Goal: Task Accomplishment & Management: Manage account settings

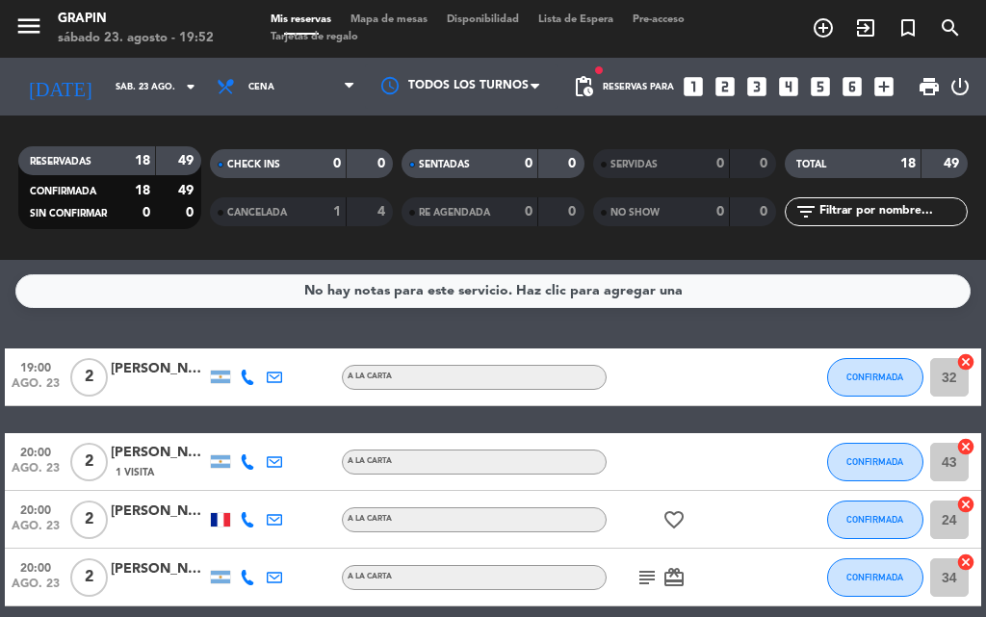
scroll to position [1056, 0]
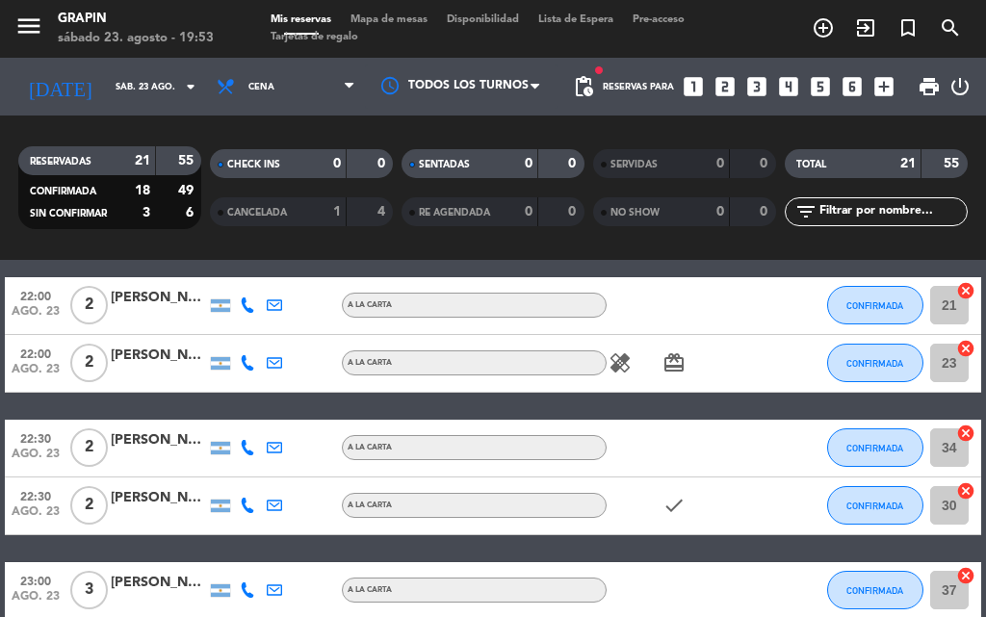
scroll to position [770, 0]
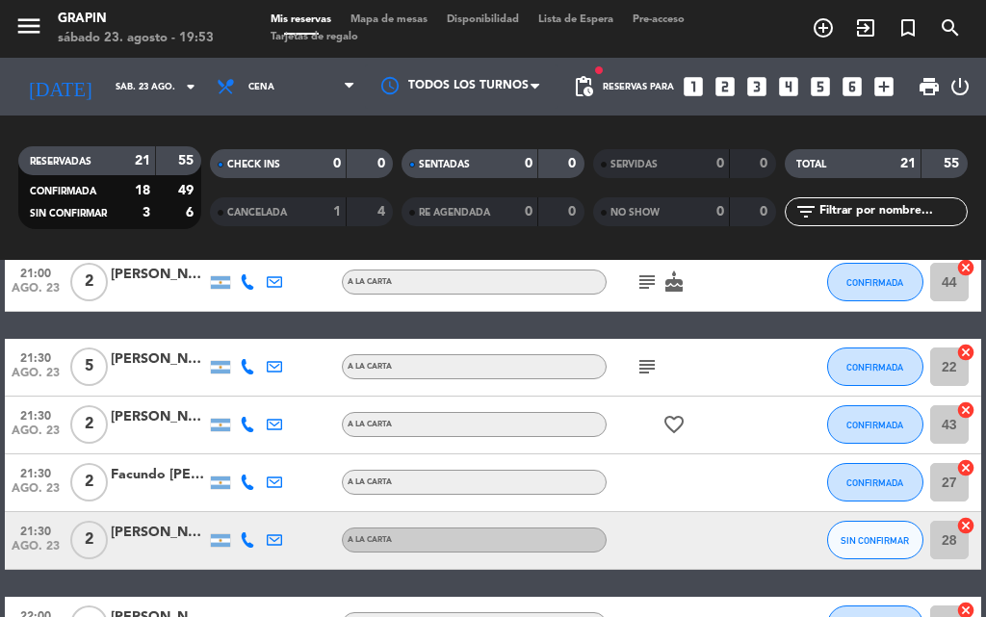
click at [762, 311] on div "21:00 ago. 23 2 [PERSON_NAME] A [PERSON_NAME] subject cake CONFIRMADA 44 cancel" at bounding box center [493, 283] width 976 height 58
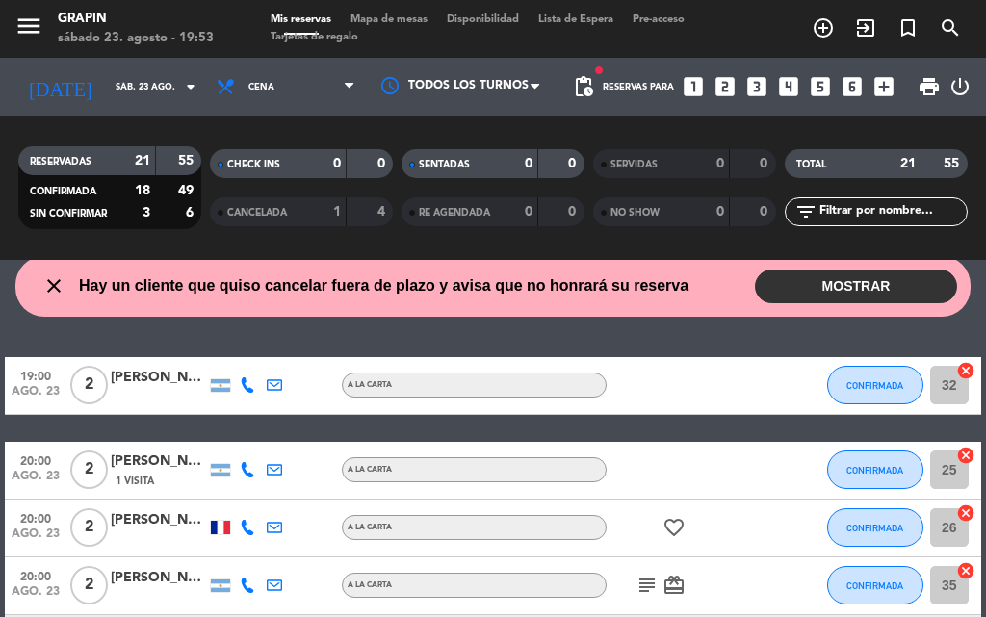
scroll to position [0, 0]
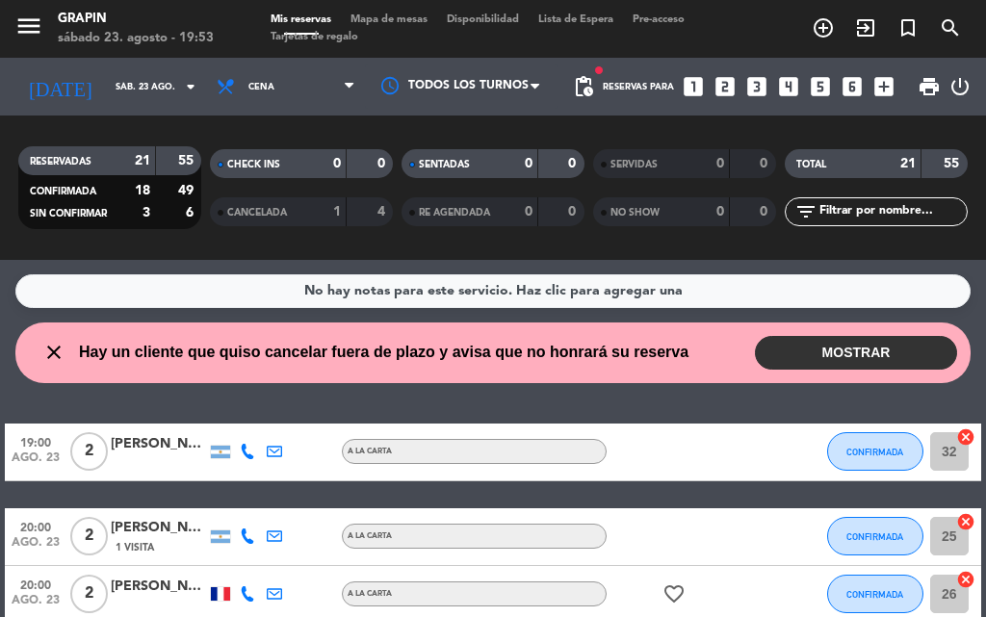
click at [291, 351] on span "Hay un cliente que quiso cancelar fuera de plazo y avisa que no honrará su rese…" at bounding box center [383, 352] width 609 height 25
drag, startPoint x: 819, startPoint y: 350, endPoint x: 795, endPoint y: 365, distance: 28.1
click at [811, 353] on button "MOSTRAR" at bounding box center [856, 353] width 202 height 34
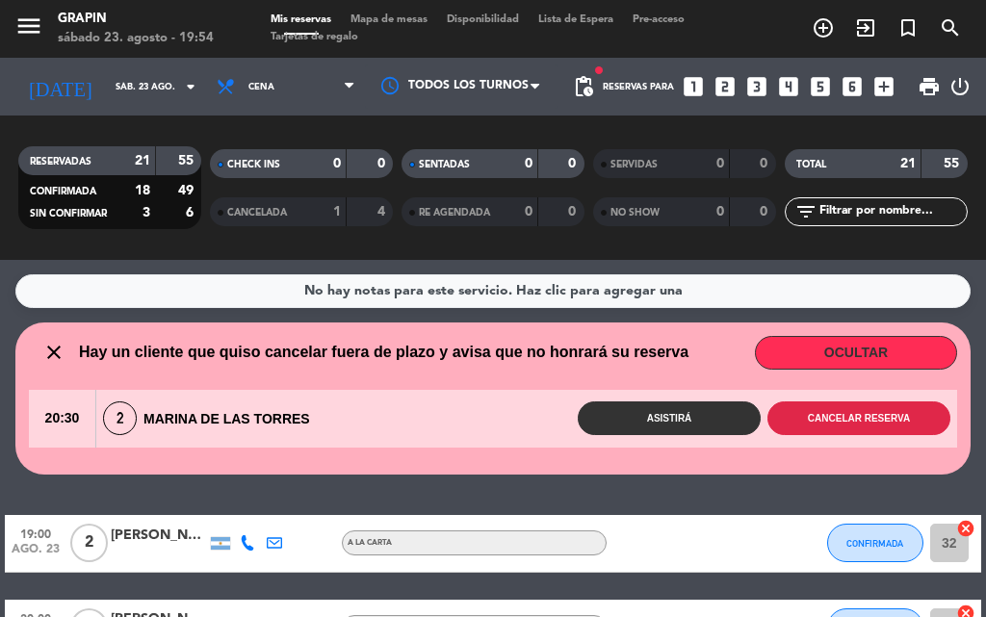
click at [879, 414] on button "Cancelar reserva" at bounding box center [858, 419] width 183 height 34
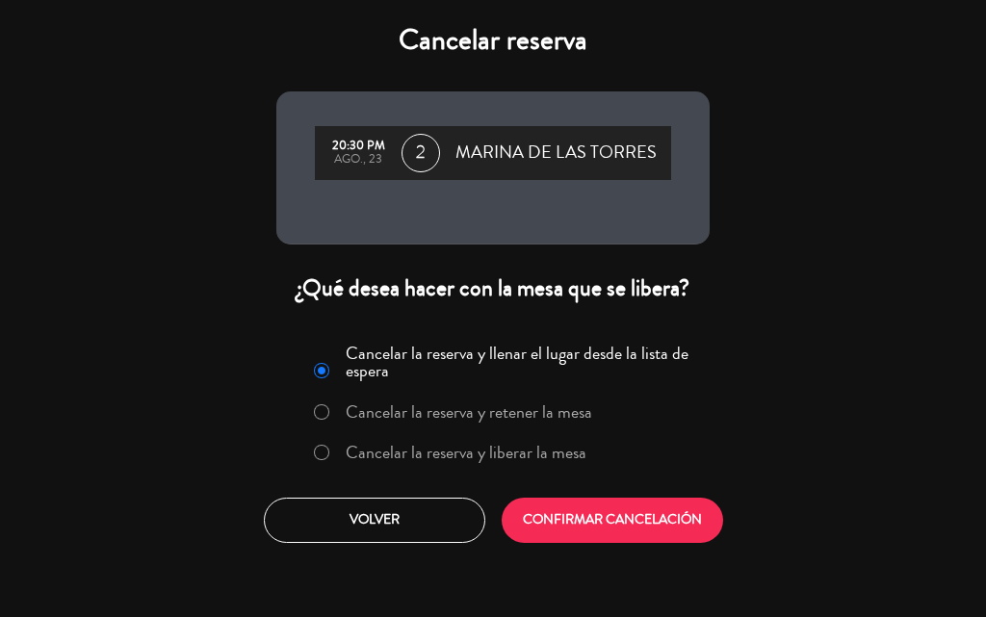
click at [327, 453] on div at bounding box center [321, 453] width 15 height 16
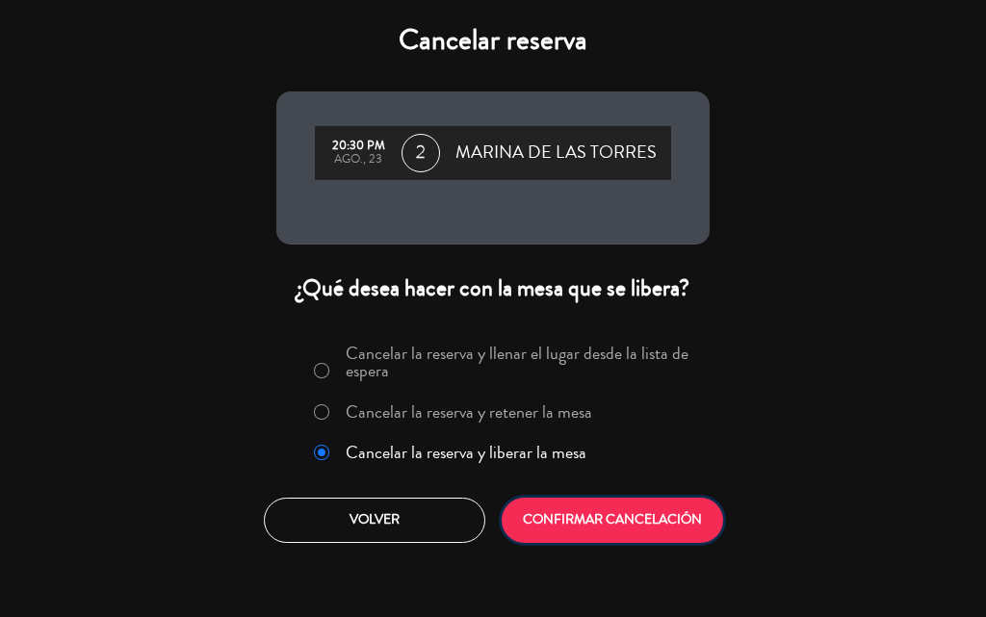
click at [585, 512] on button "CONFIRMAR CANCELACIÓN" at bounding box center [612, 520] width 221 height 45
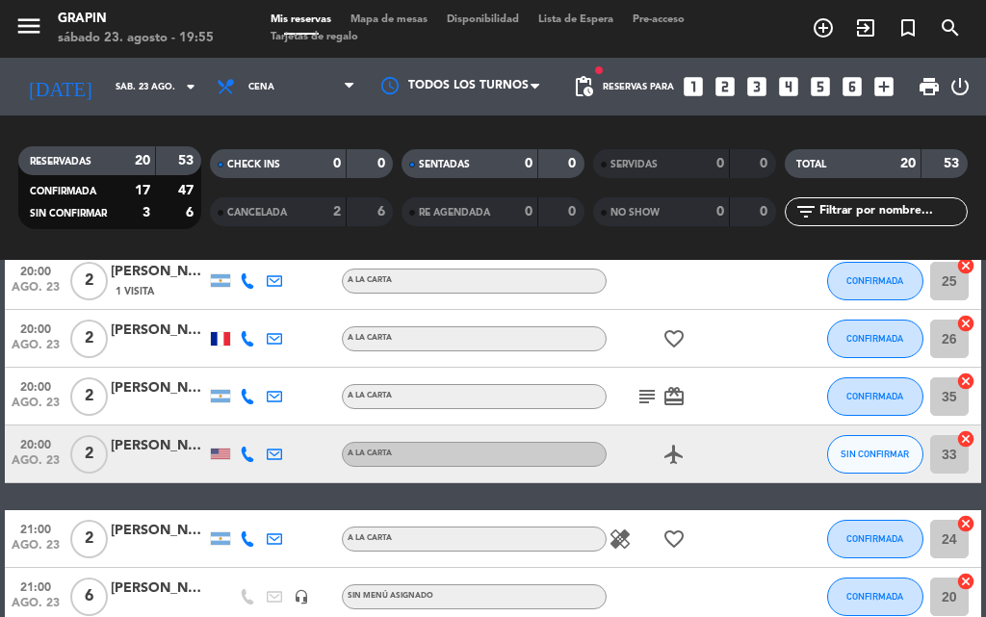
scroll to position [193, 0]
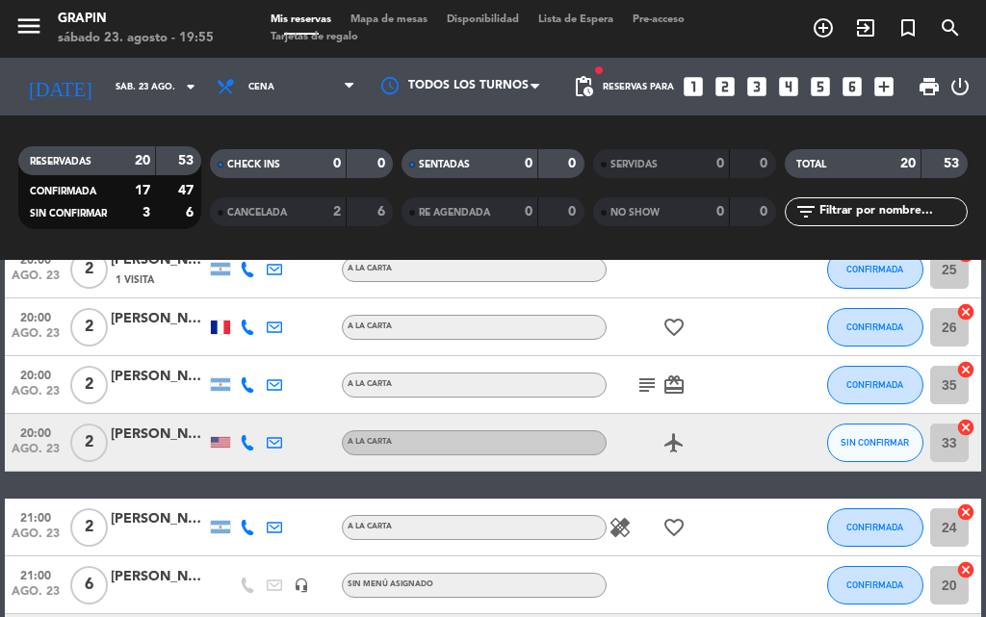
click at [169, 444] on div "[PERSON_NAME]" at bounding box center [159, 435] width 96 height 22
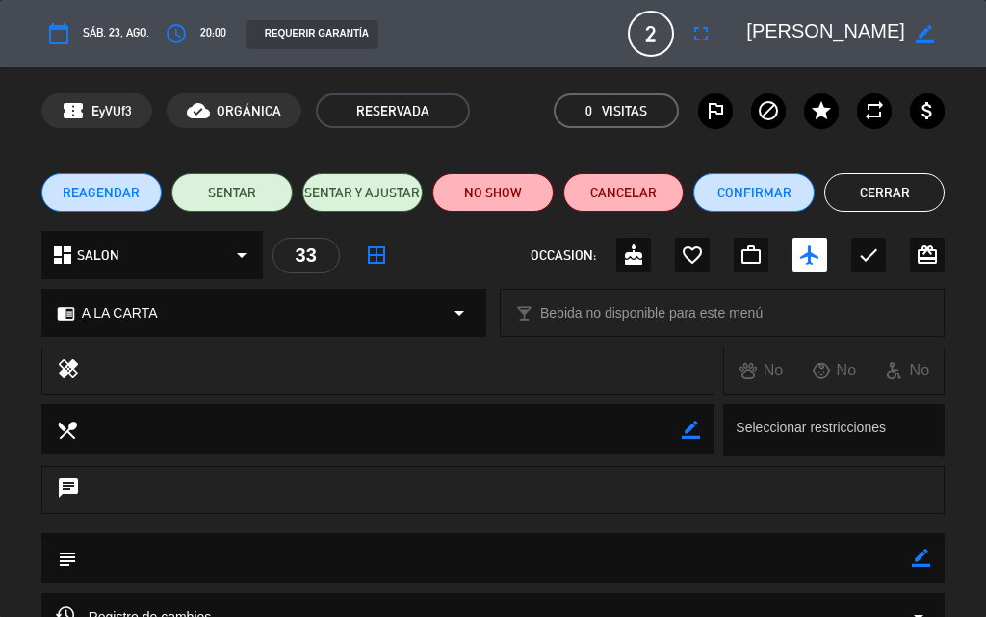
click at [864, 179] on button "Cerrar" at bounding box center [884, 192] width 121 height 39
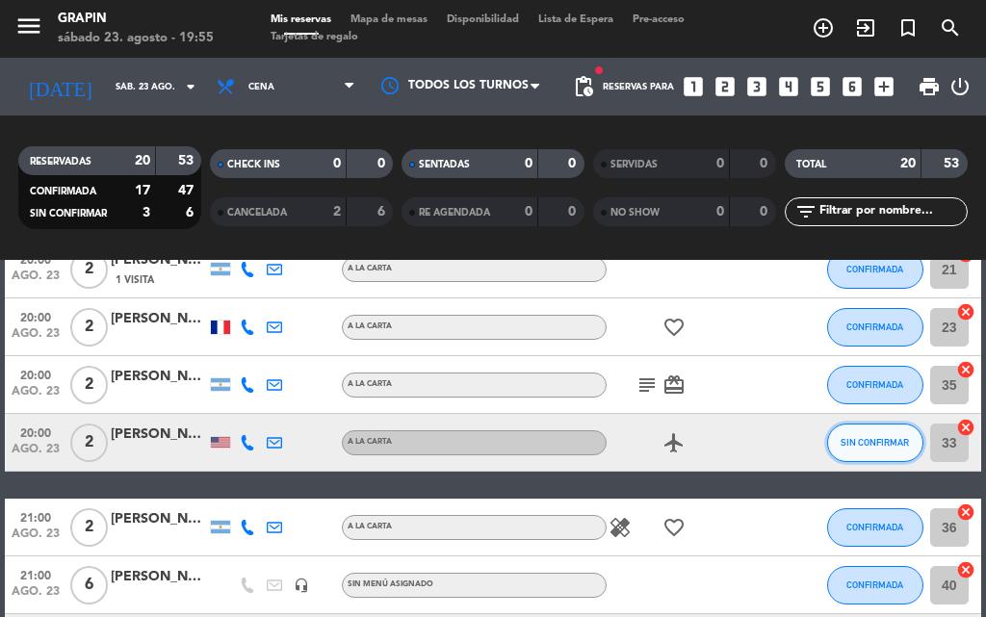
click at [891, 438] on span "SIN CONFIRMAR" at bounding box center [875, 442] width 68 height 11
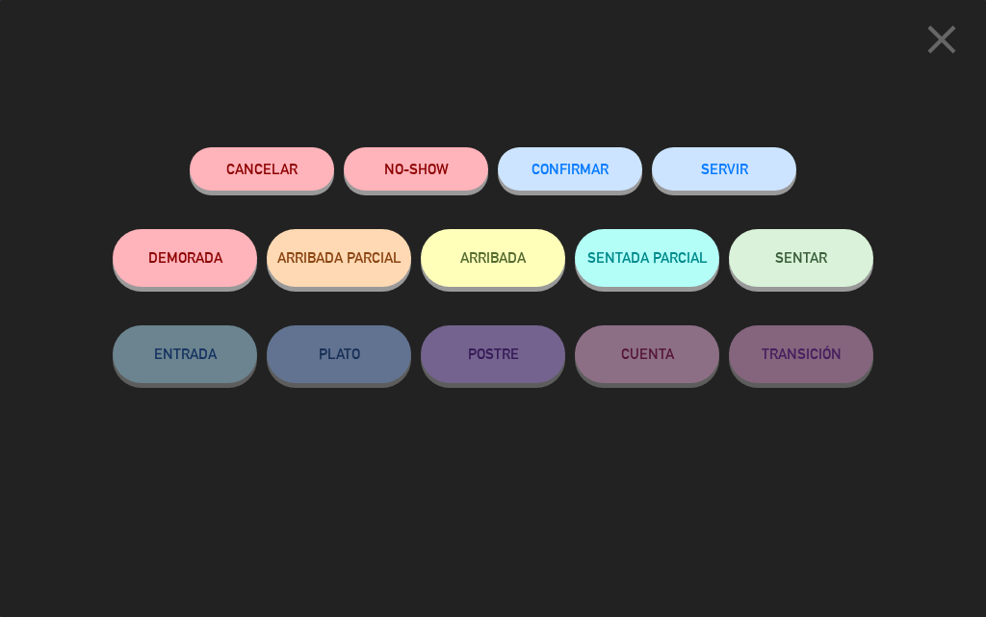
click at [575, 159] on button "CONFIRMAR" at bounding box center [570, 168] width 144 height 43
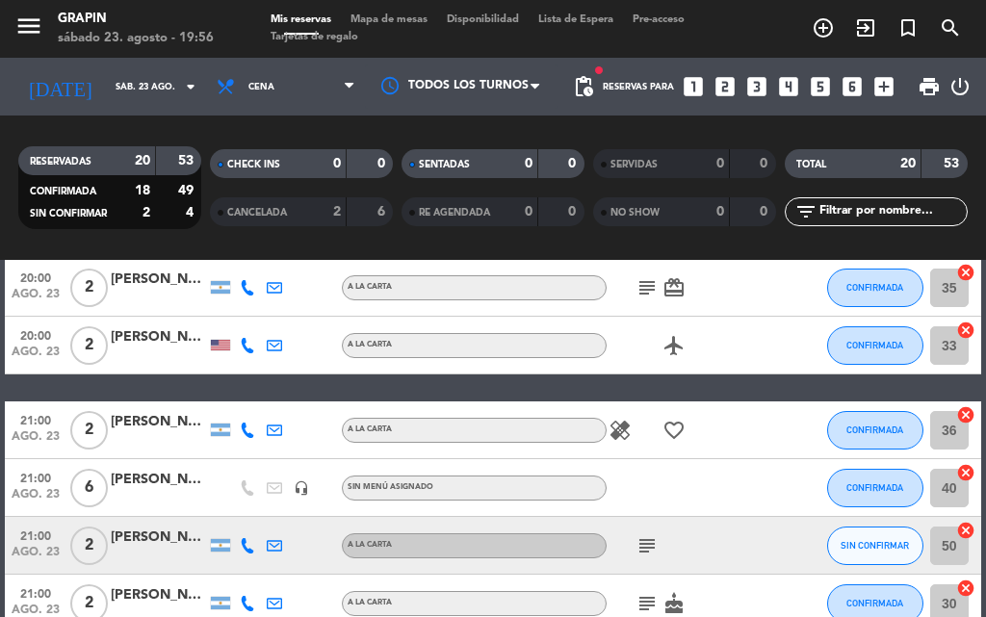
scroll to position [481, 0]
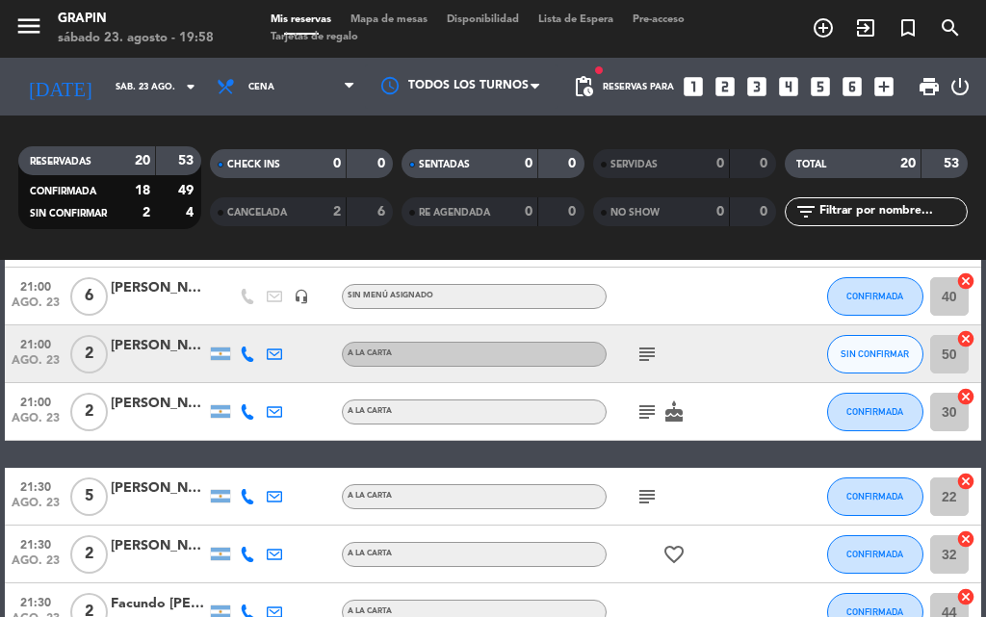
click at [647, 350] on icon "subject" at bounding box center [646, 354] width 23 height 23
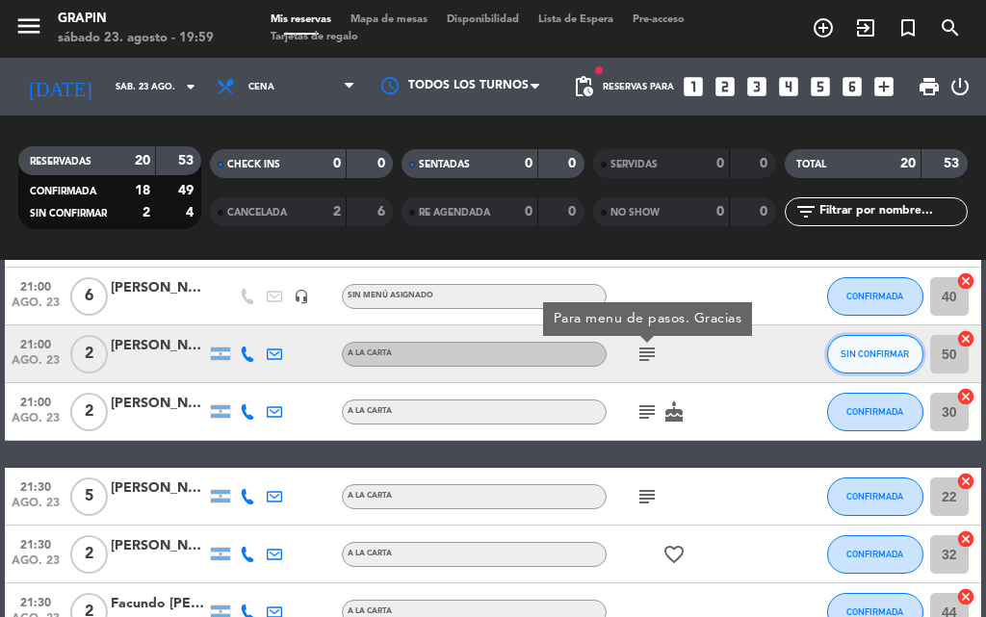
click at [915, 350] on button "SIN CONFIRMAR" at bounding box center [875, 354] width 96 height 39
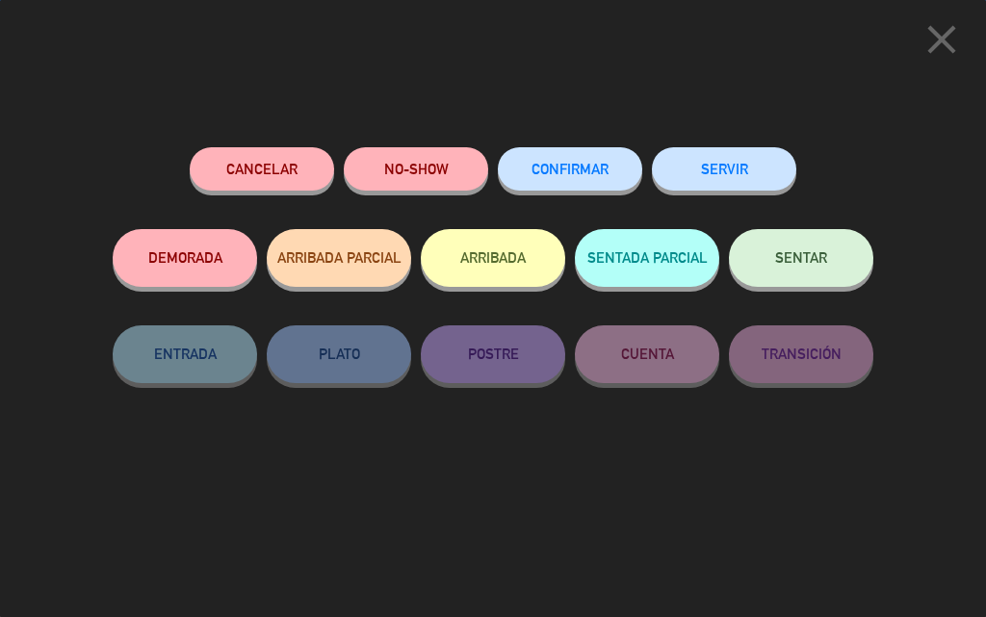
drag, startPoint x: 596, startPoint y: 175, endPoint x: 635, endPoint y: 178, distance: 38.6
click at [597, 172] on span "CONFIRMAR" at bounding box center [570, 169] width 77 height 16
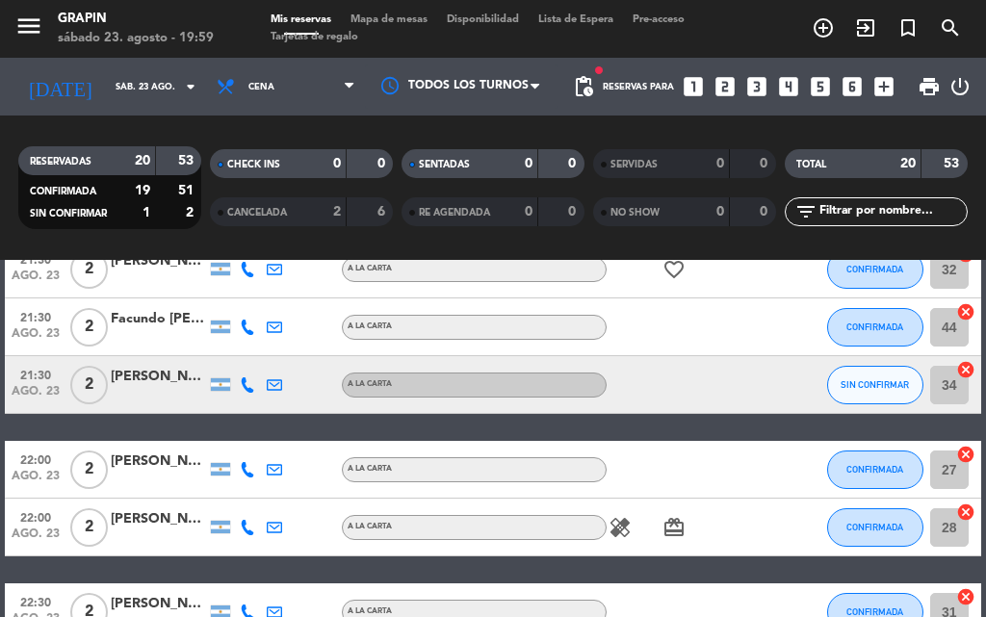
scroll to position [760, 0]
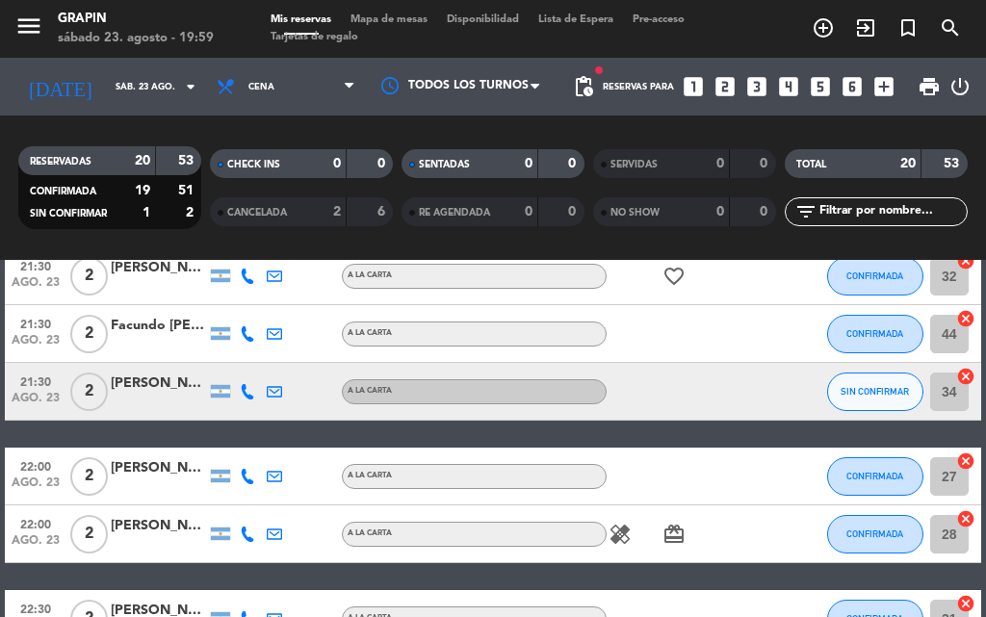
click at [595, 437] on div "19:00 ago. 23 2 [PERSON_NAME] A [PERSON_NAME] CONFIRMADA 25 cancel 20:00 ago. 2…" at bounding box center [493, 247] width 976 height 1317
click at [879, 391] on span "SIN CONFIRMAR" at bounding box center [875, 391] width 68 height 11
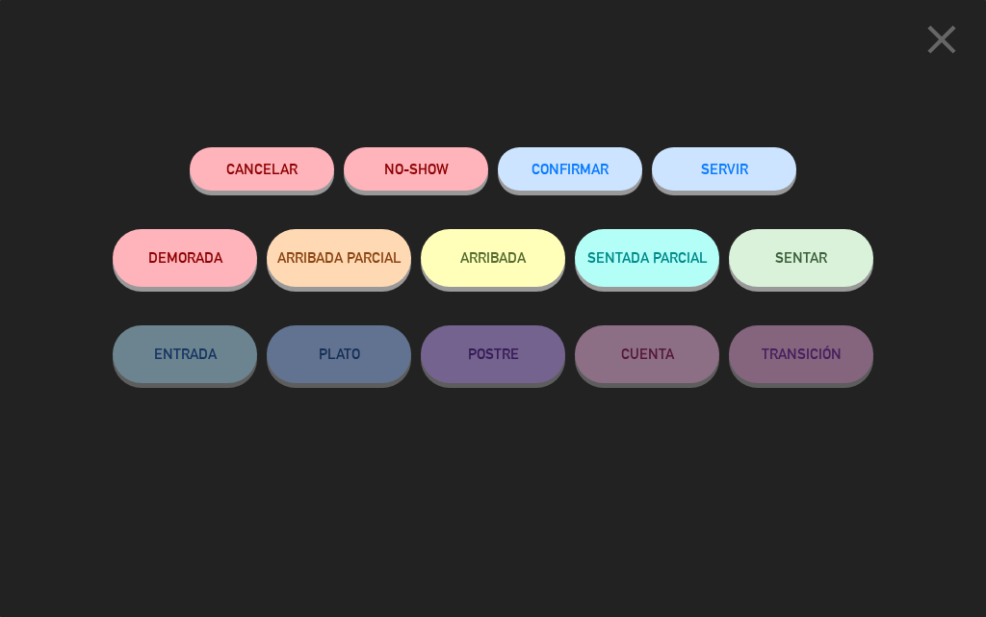
click at [542, 153] on button "CONFIRMAR" at bounding box center [570, 168] width 144 height 43
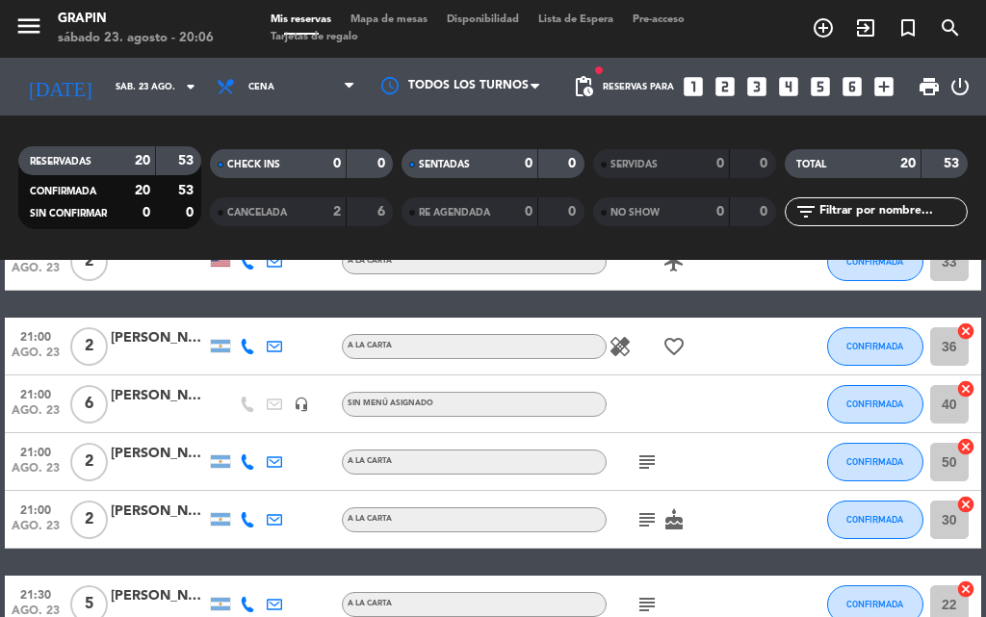
scroll to position [385, 0]
